Goal: Task Accomplishment & Management: Use online tool/utility

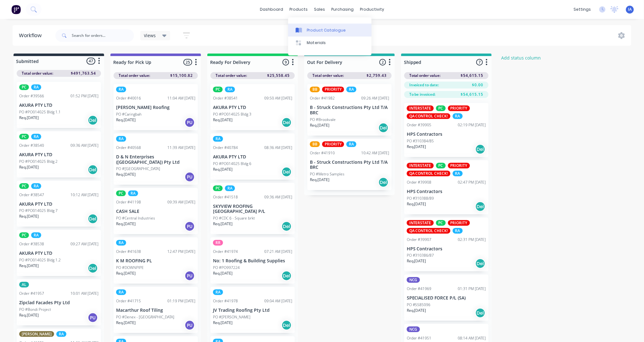
click at [318, 28] on div "Product Catalogue" at bounding box center [326, 30] width 39 height 6
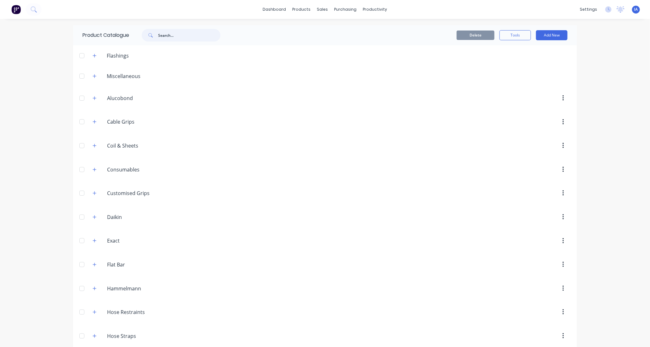
click at [164, 33] on input "text" at bounding box center [189, 35] width 62 height 13
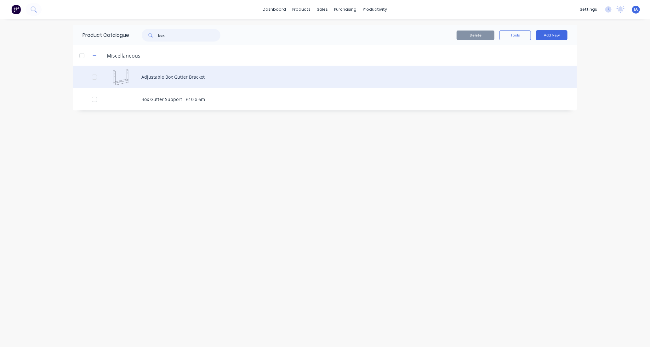
type input "box"
click at [243, 77] on div "Adjustable Box Gutter Bracket" at bounding box center [325, 77] width 504 height 22
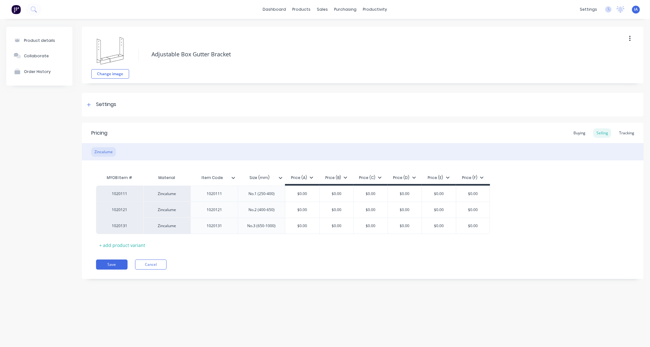
type textarea "x"
click at [628, 133] on div "Tracking" at bounding box center [626, 132] width 21 height 9
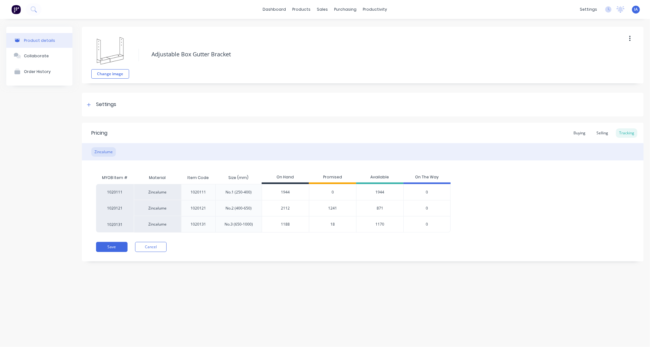
click at [284, 208] on input "2112" at bounding box center [285, 209] width 47 height 6
type input "212"
type textarea "x"
type input "2712"
type textarea "x"
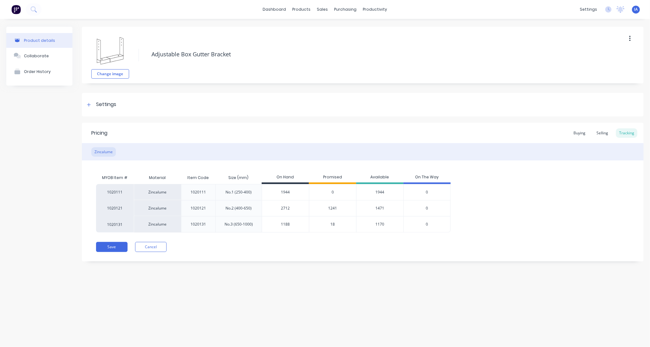
type input "2712"
click at [497, 282] on div "Product details Collaborate Order History Change image Adjustable Box Gutter Br…" at bounding box center [325, 177] width 650 height 316
click at [114, 245] on button "Save" at bounding box center [111, 247] width 31 height 10
type textarea "x"
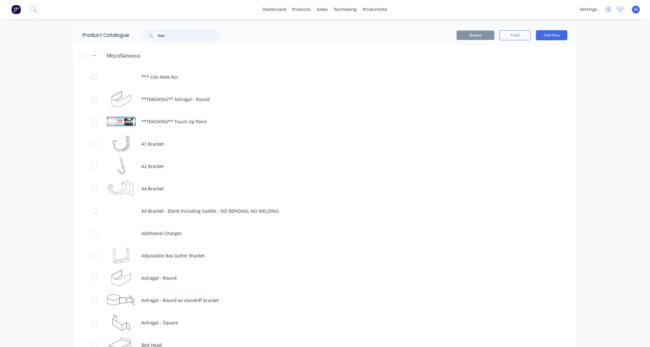
click at [181, 37] on input "box" at bounding box center [189, 35] width 62 height 13
type input "b"
